Goal: Navigation & Orientation: Find specific page/section

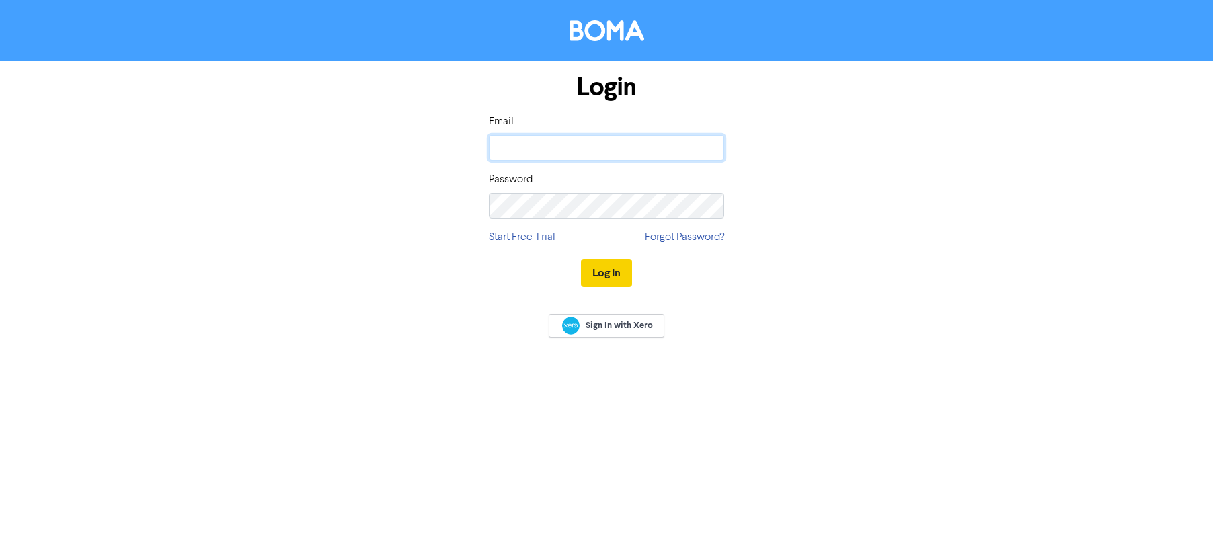
type input "[PERSON_NAME][EMAIL_ADDRESS][DOMAIN_NAME]"
click at [610, 275] on button "Log In" at bounding box center [606, 273] width 51 height 28
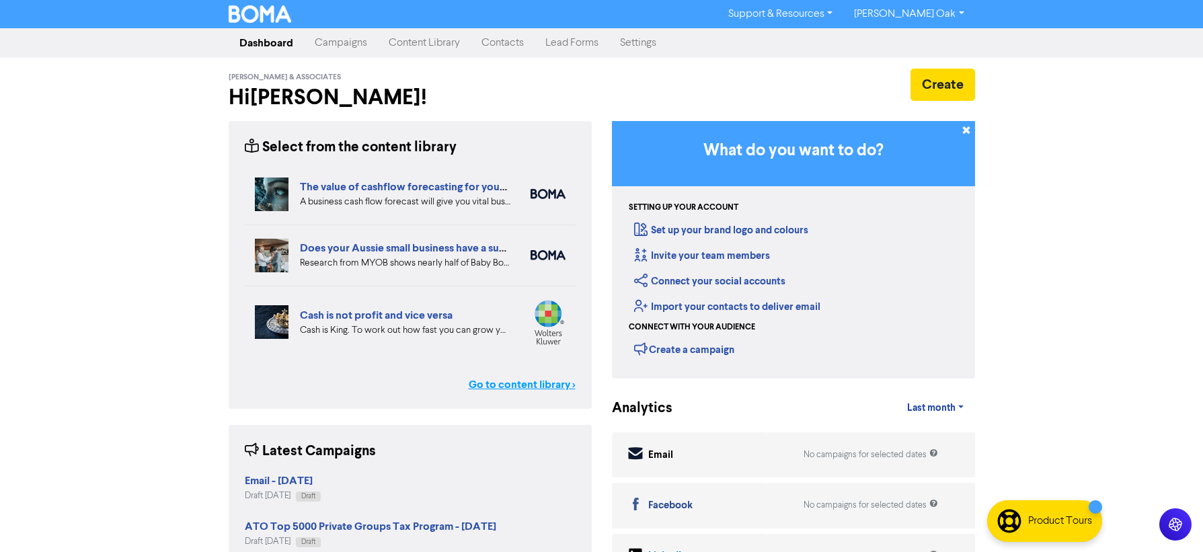
click at [513, 387] on link "Go to content library >" at bounding box center [522, 385] width 107 height 16
